Goal: Find specific page/section: Find specific page/section

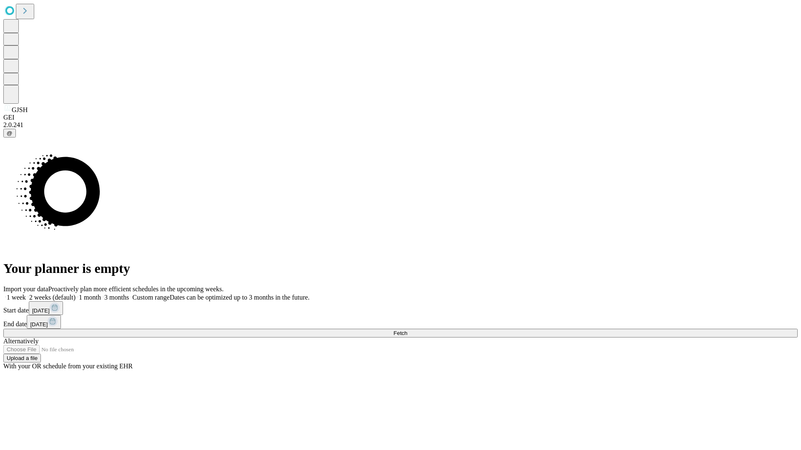
click at [407, 330] on span "Fetch" at bounding box center [400, 333] width 14 height 6
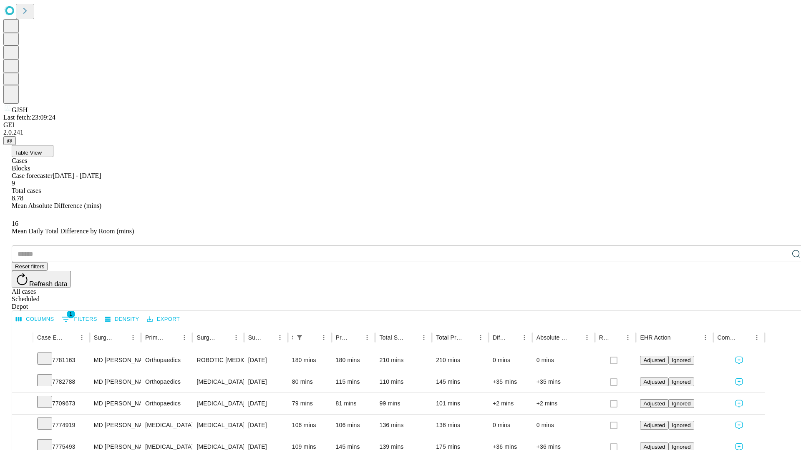
click at [42, 150] on span "Table View" at bounding box center [28, 153] width 27 height 6
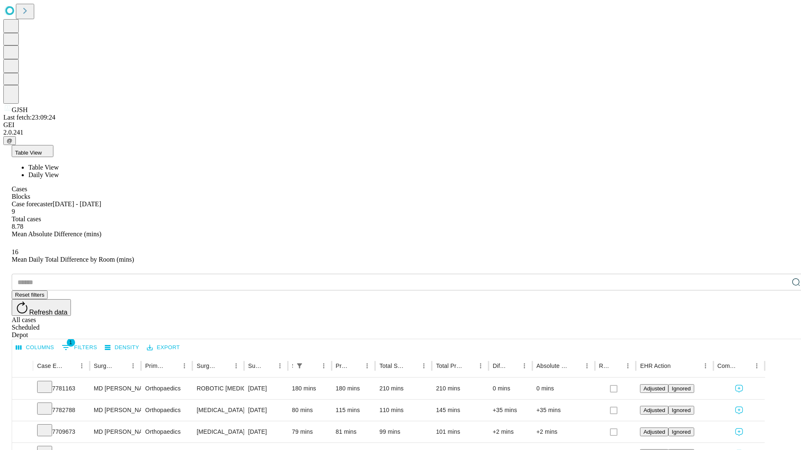
click at [59, 171] on span "Daily View" at bounding box center [43, 174] width 30 height 7
